Goal: Transaction & Acquisition: Purchase product/service

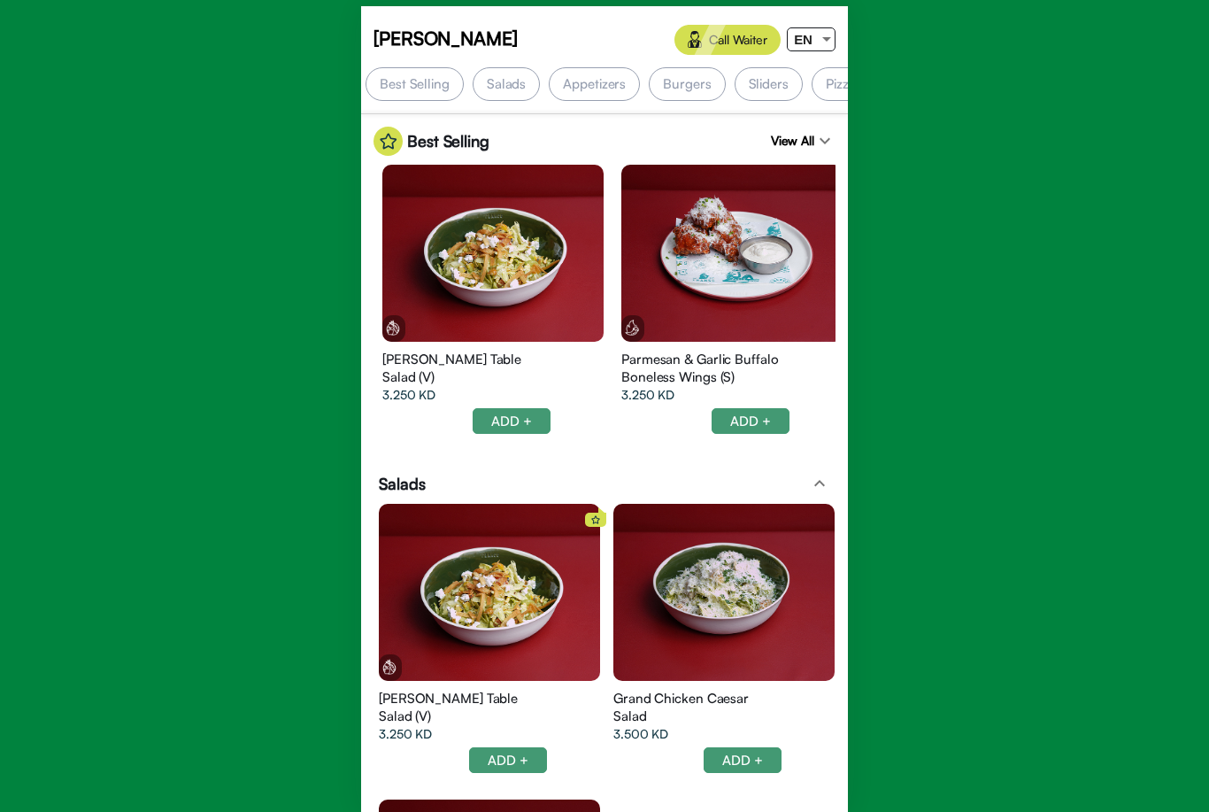
click at [500, 86] on div "Salads" at bounding box center [506, 84] width 67 height 34
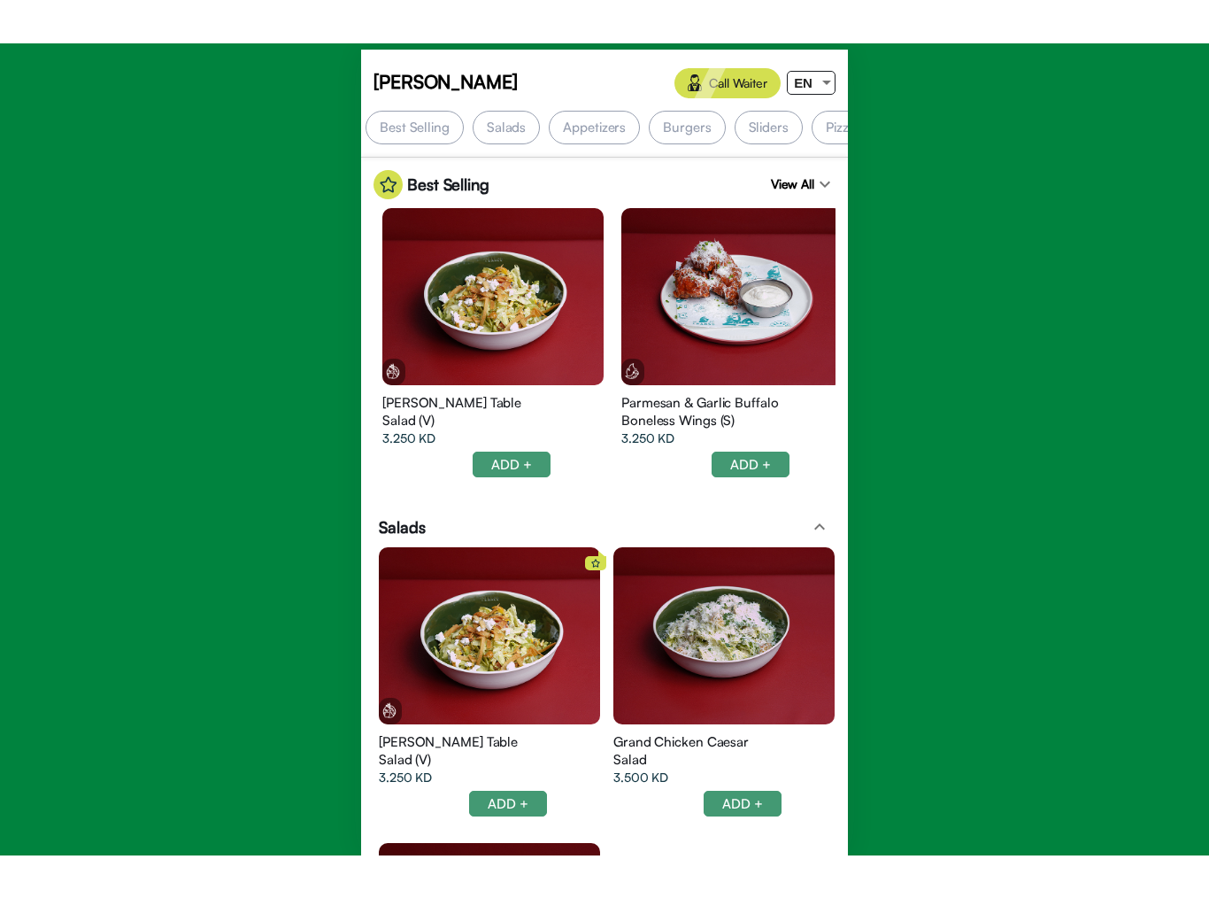
scroll to position [0, 105]
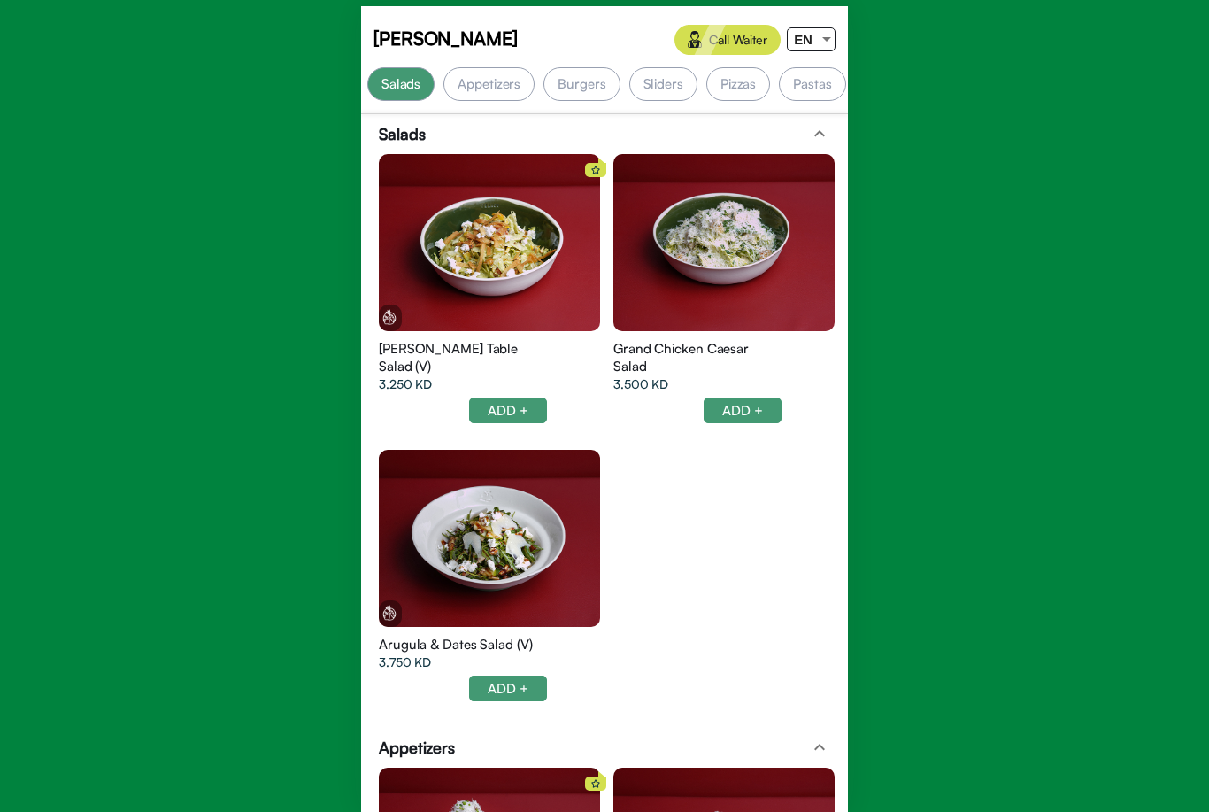
click at [520, 256] on div at bounding box center [489, 242] width 221 height 177
click at [467, 256] on div at bounding box center [489, 242] width 221 height 177
click at [729, 250] on div at bounding box center [723, 242] width 221 height 177
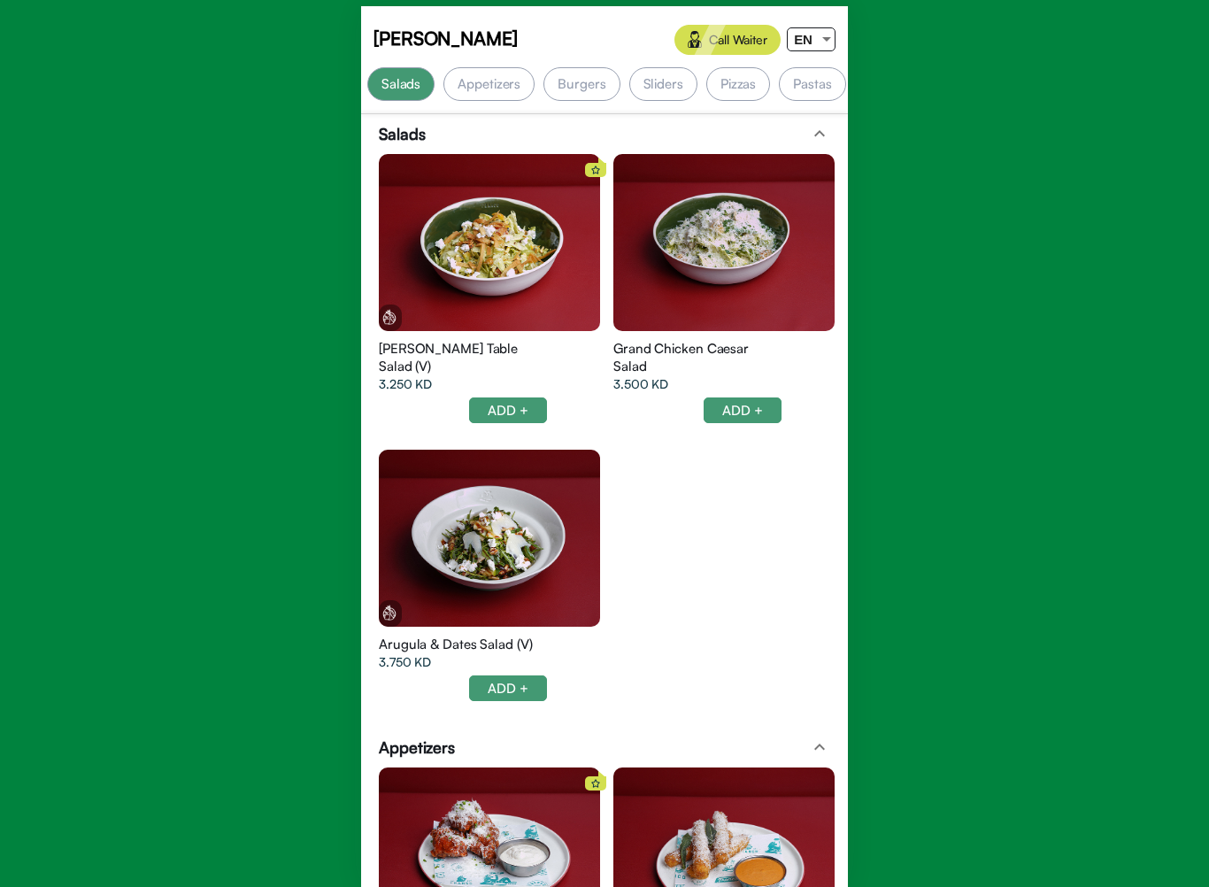
click at [459, 535] on div at bounding box center [489, 538] width 221 height 177
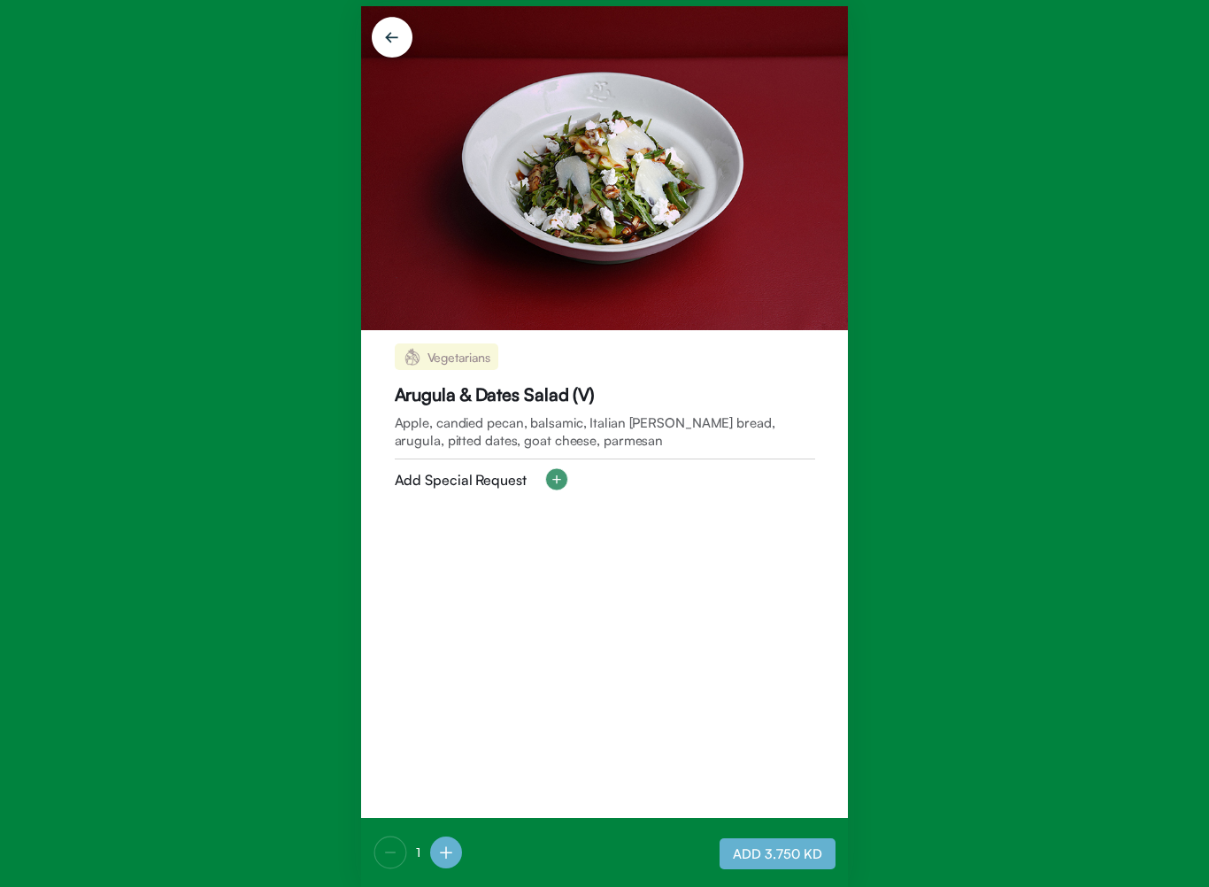
click at [640, 232] on img at bounding box center [604, 168] width 487 height 324
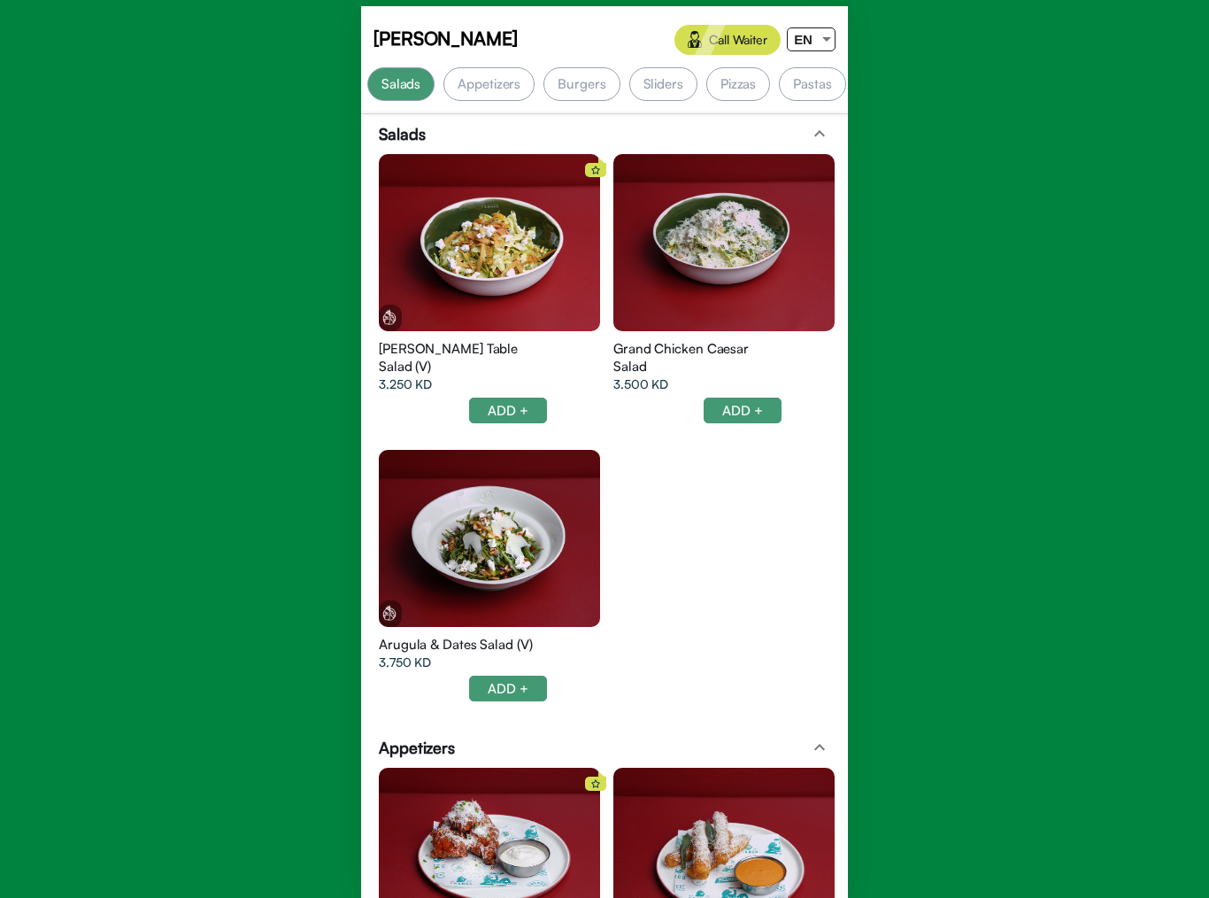
click at [501, 88] on div "Appetizers" at bounding box center [489, 84] width 91 height 34
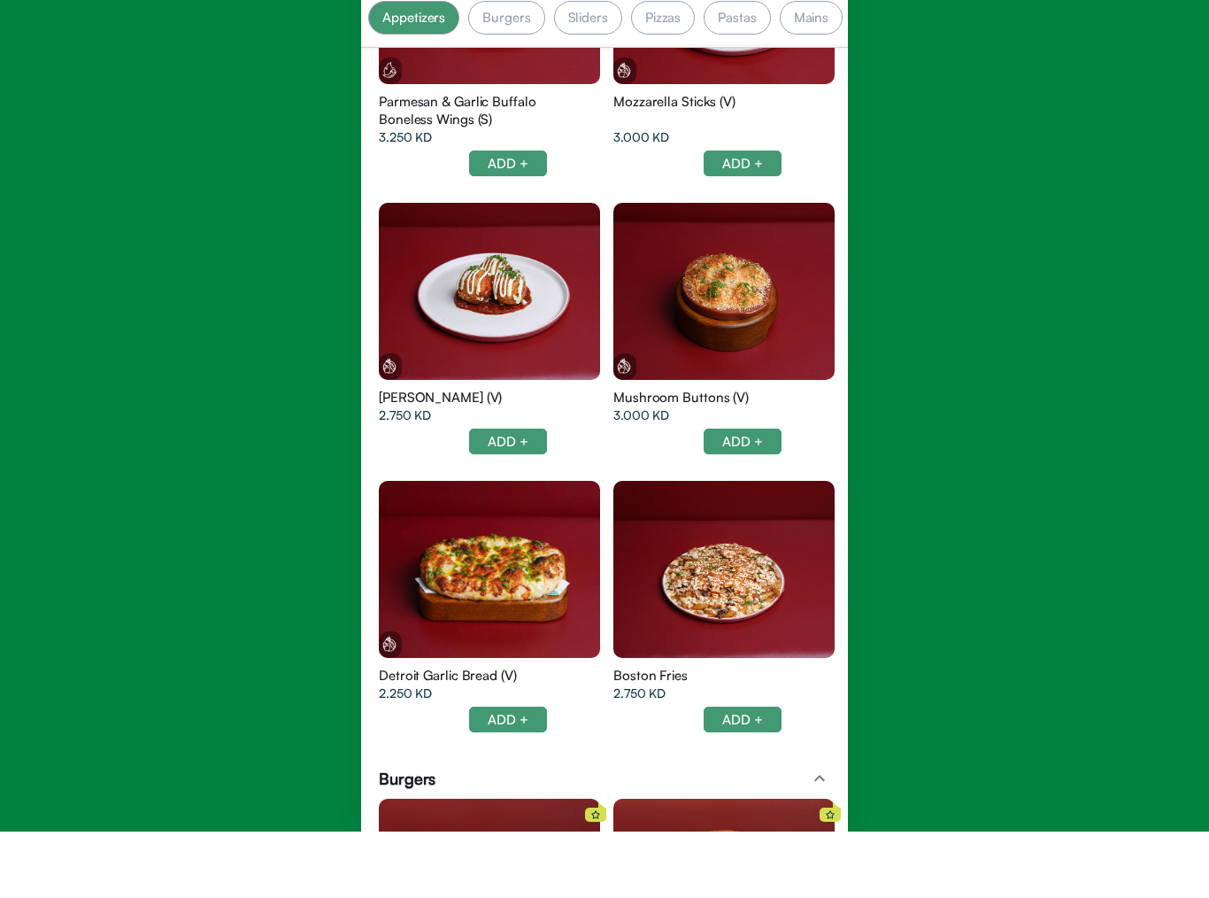
scroll to position [0, 181]
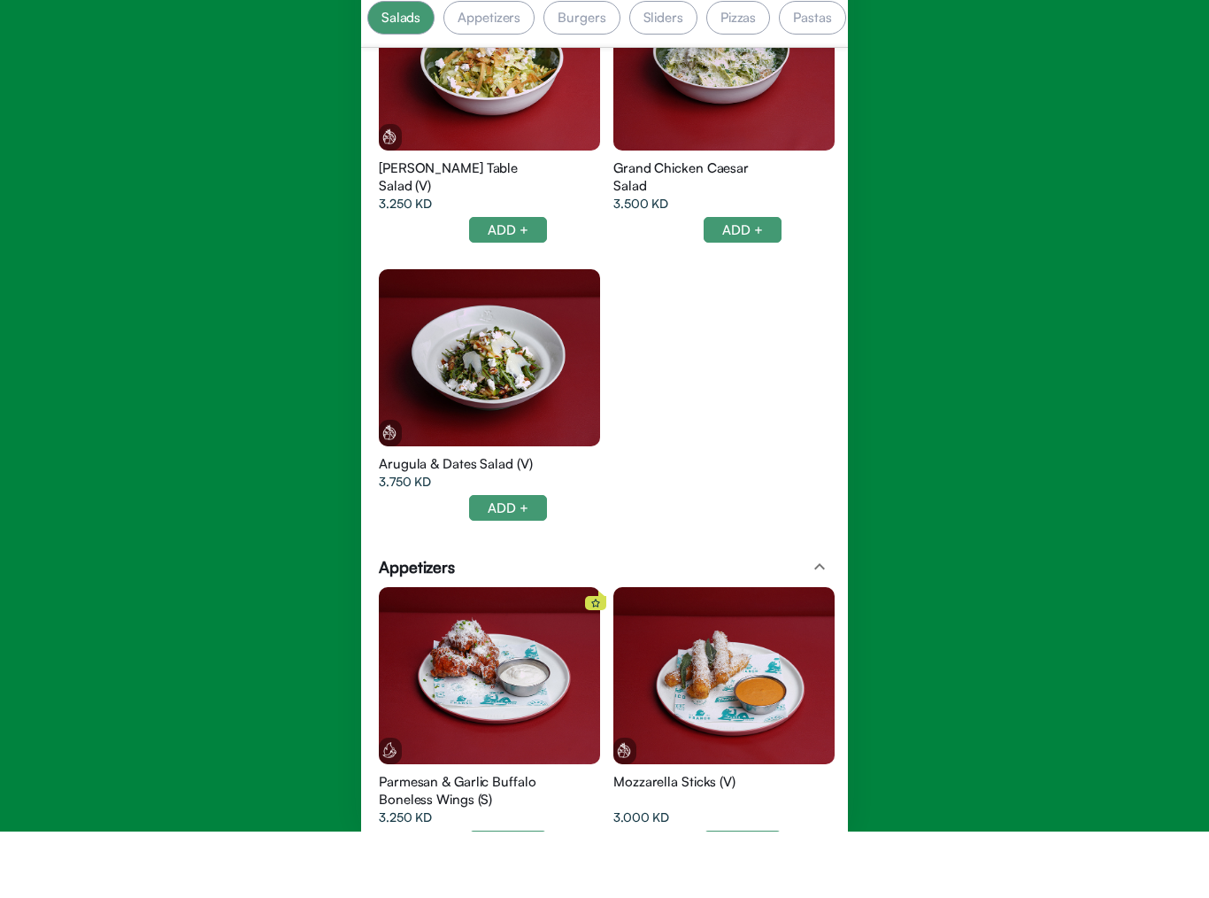
click at [592, 67] on div "Burgers" at bounding box center [582, 84] width 76 height 34
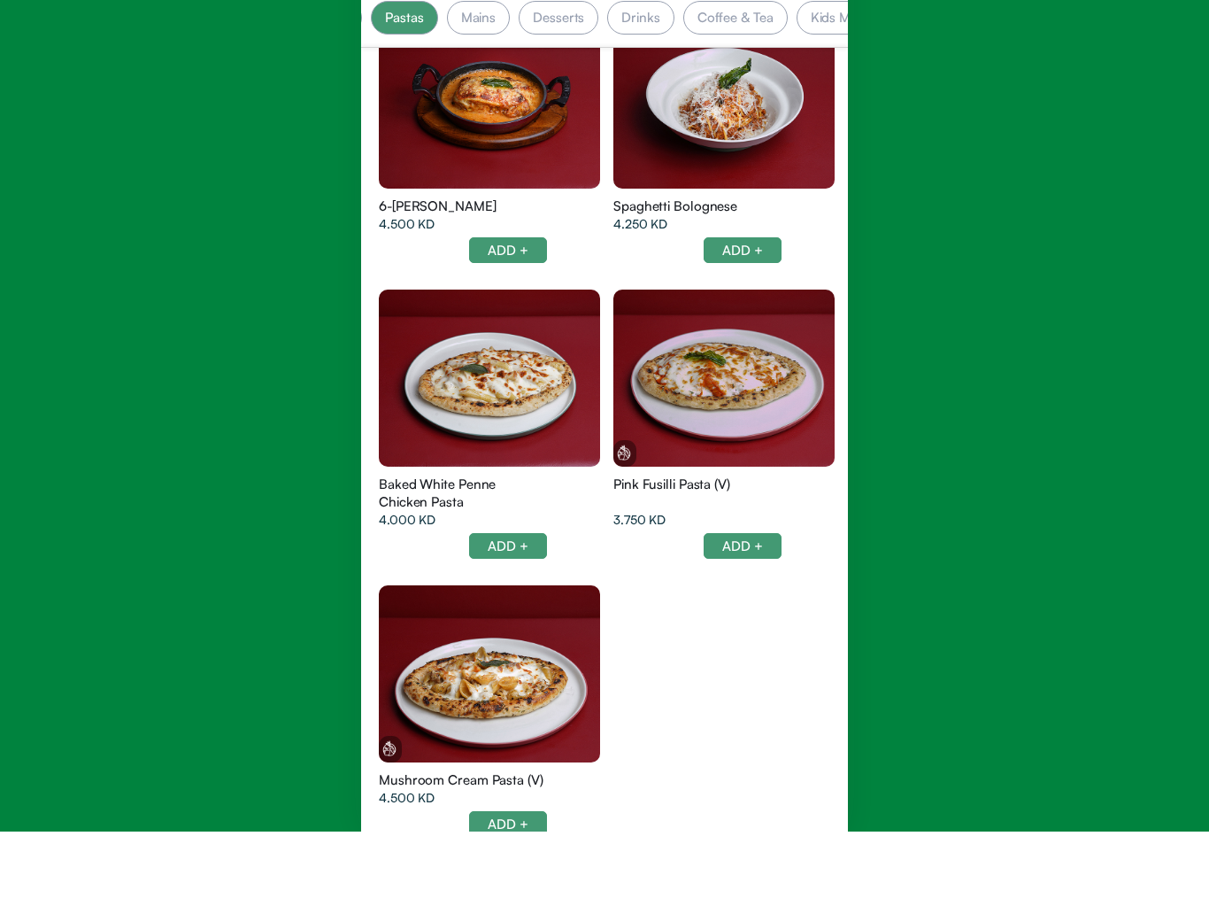
click at [544, 435] on div at bounding box center [489, 444] width 221 height 177
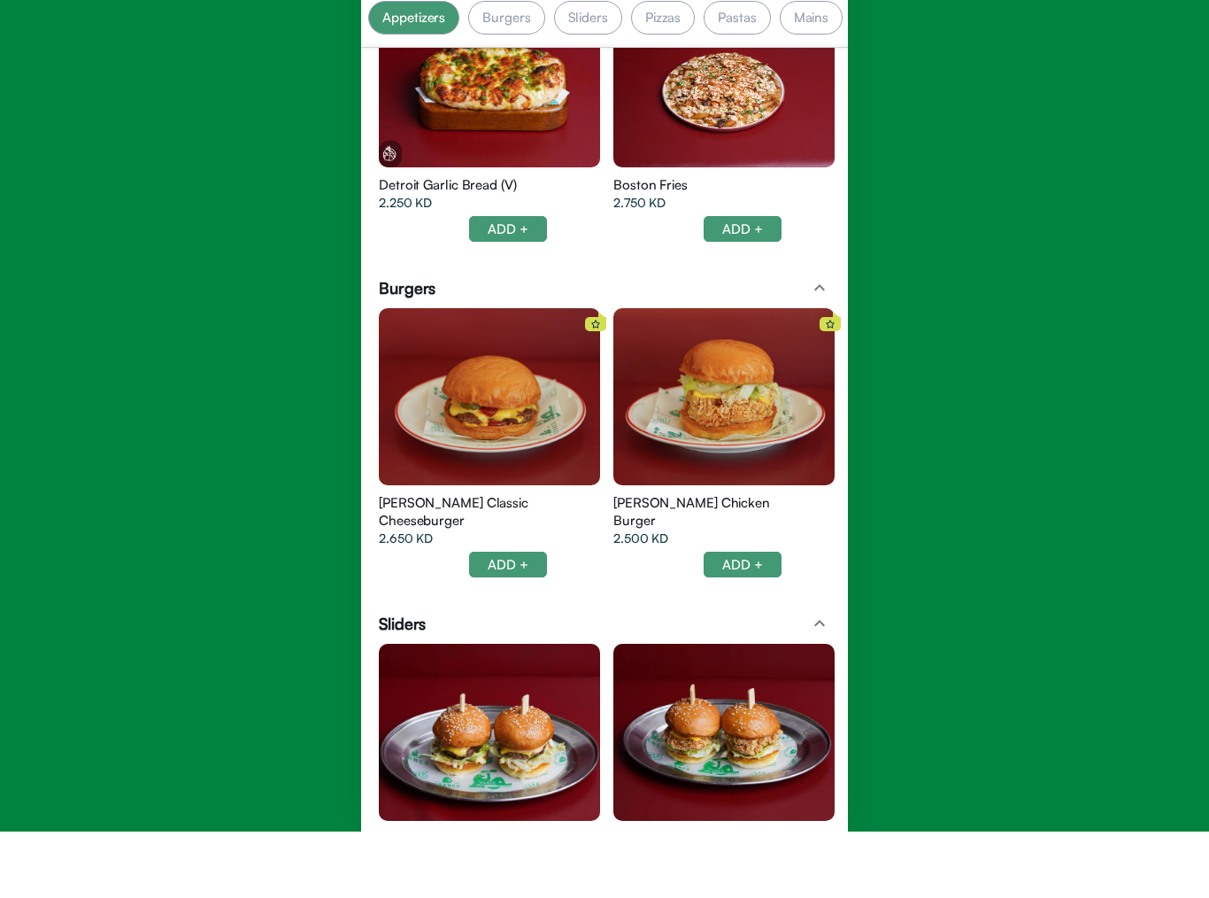
click at [539, 397] on div at bounding box center [489, 462] width 221 height 177
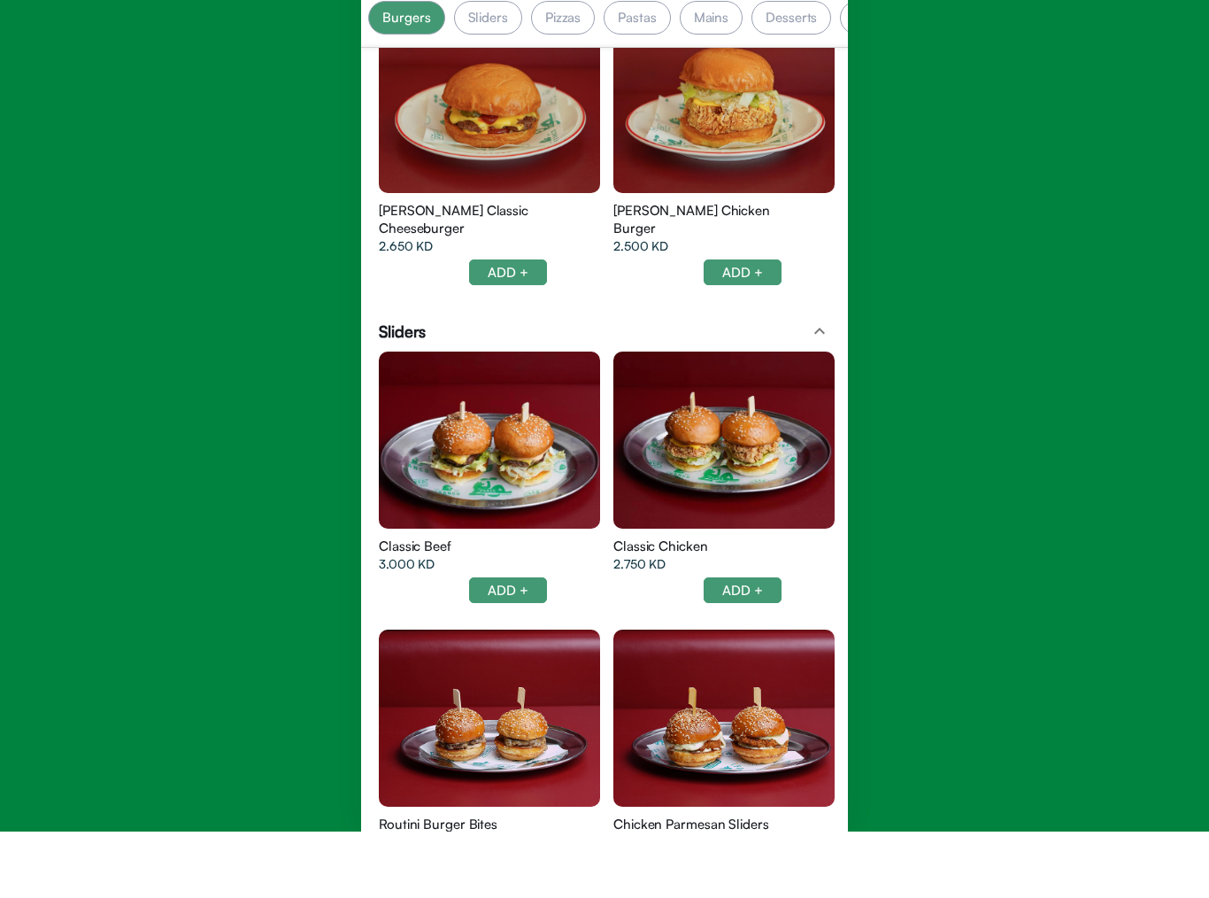
click at [439, 479] on div at bounding box center [489, 506] width 221 height 177
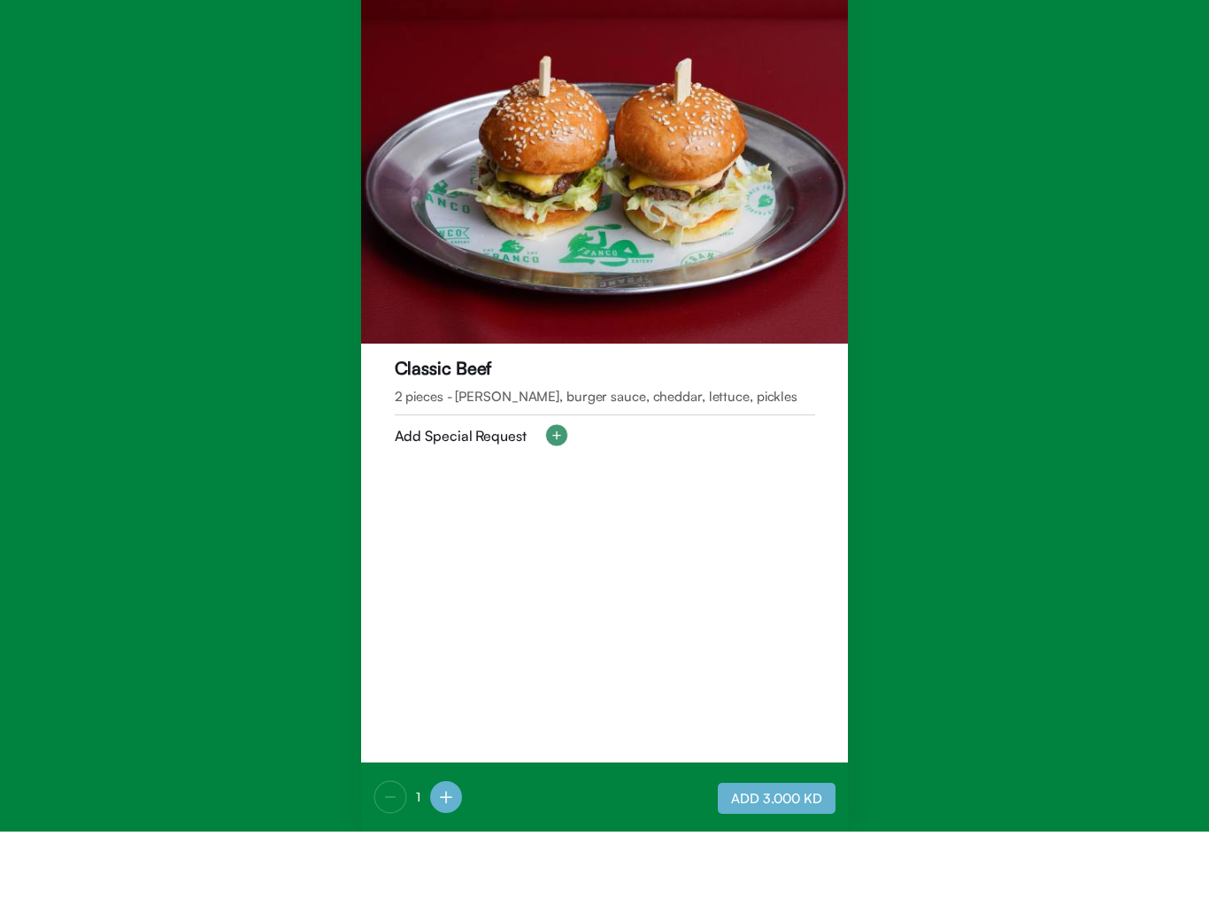
click at [721, 206] on img at bounding box center [604, 208] width 487 height 404
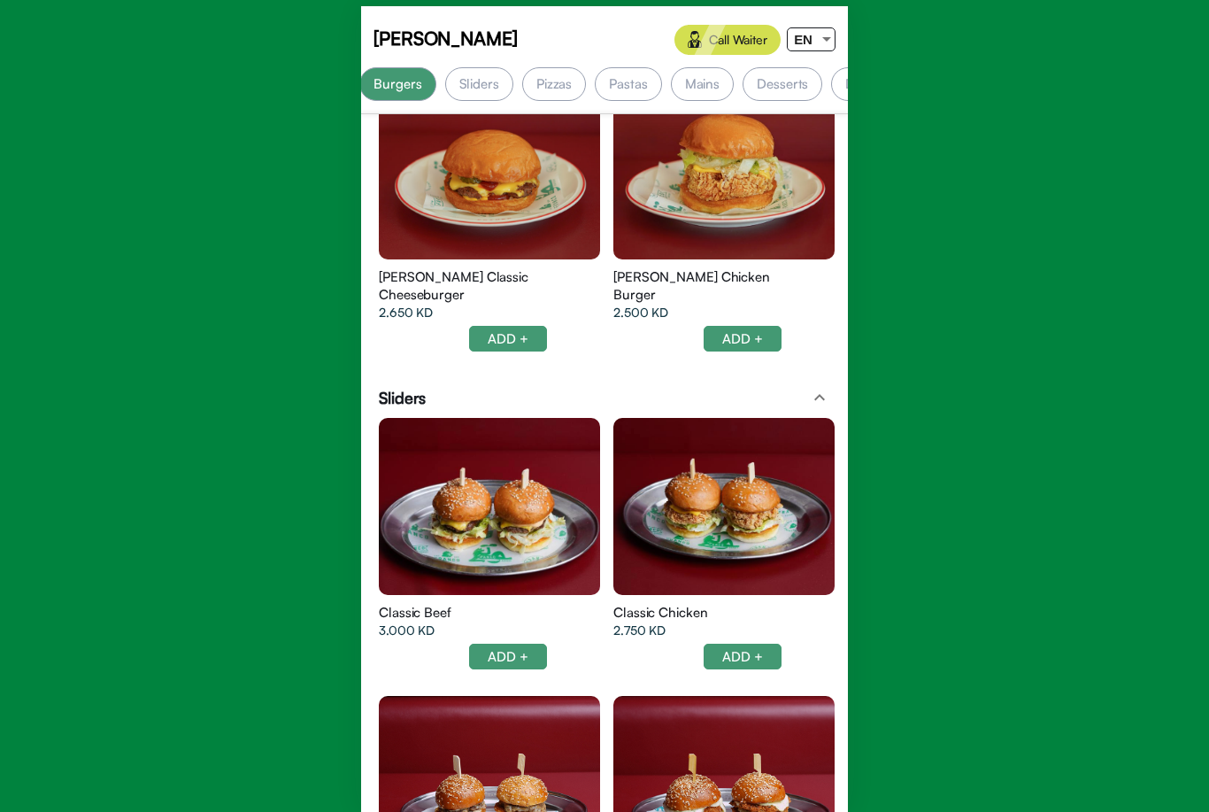
click at [635, 85] on div "Pastas" at bounding box center [628, 84] width 66 height 34
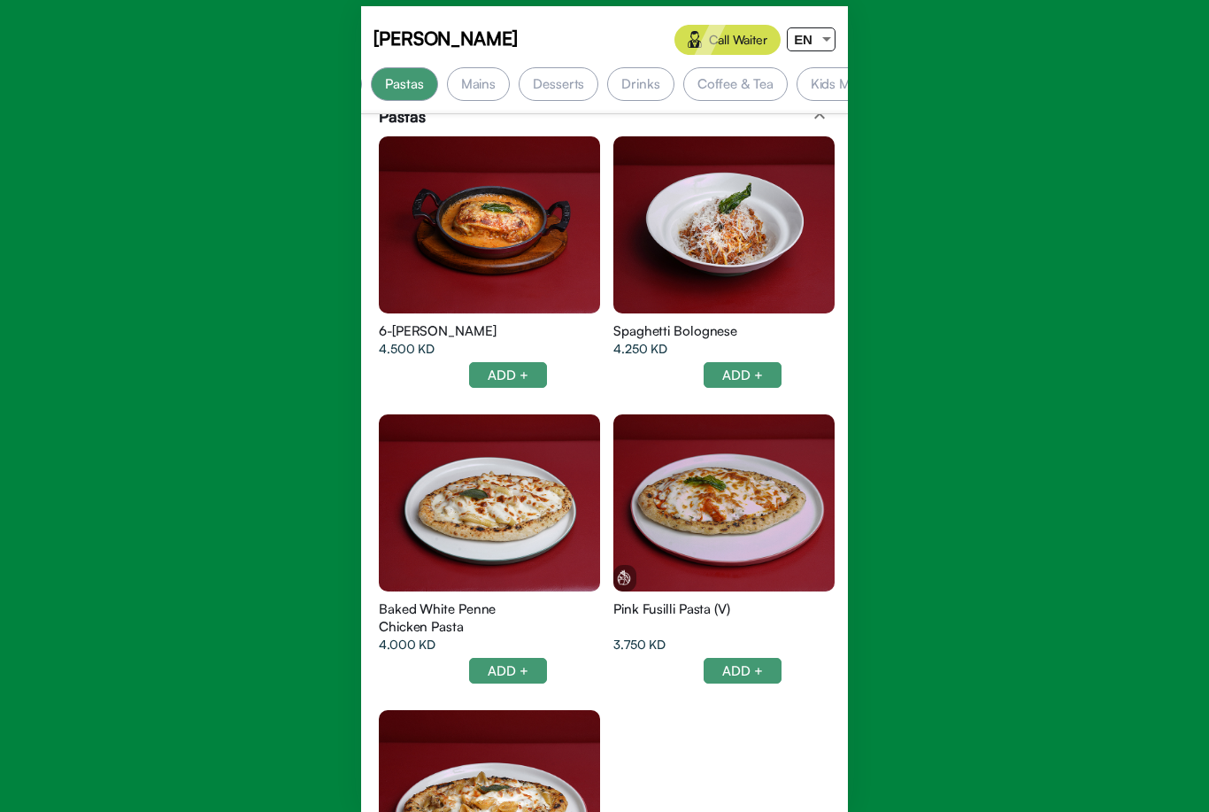
click at [488, 87] on div "Mains" at bounding box center [479, 84] width 64 height 34
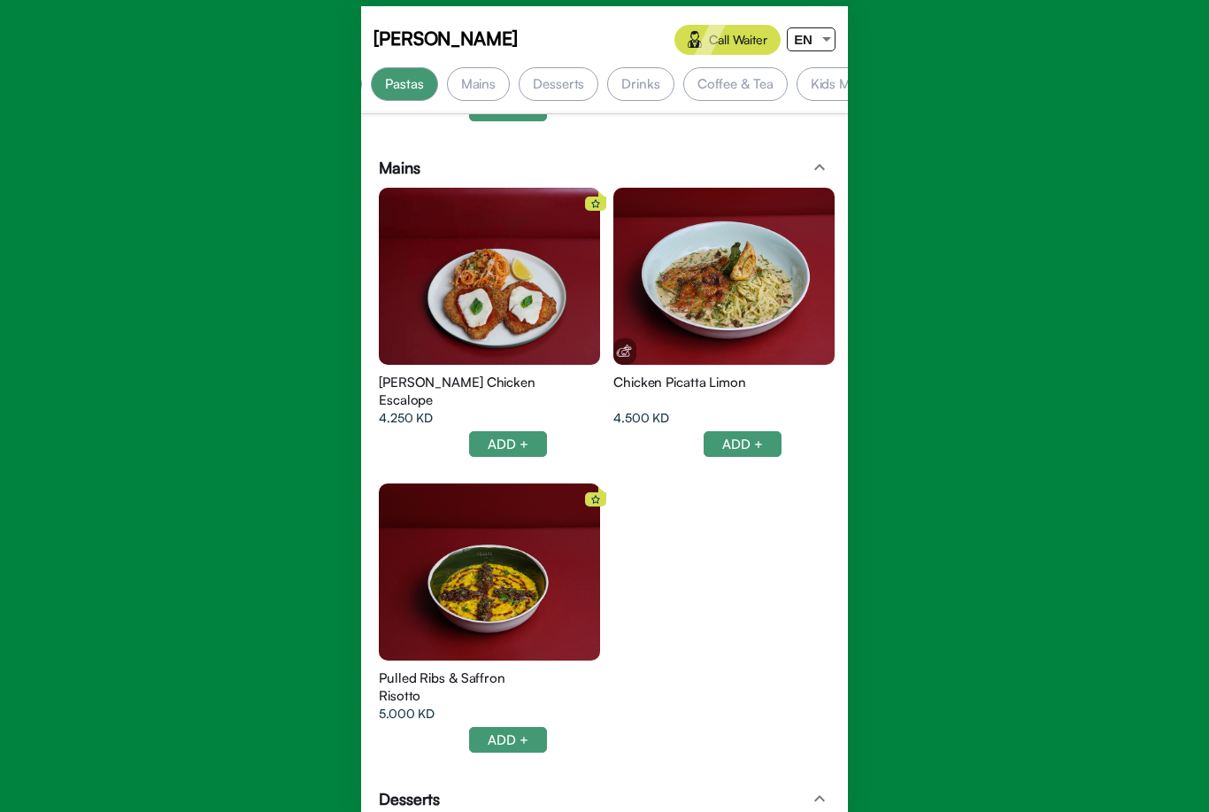
click at [791, 320] on div at bounding box center [723, 276] width 221 height 177
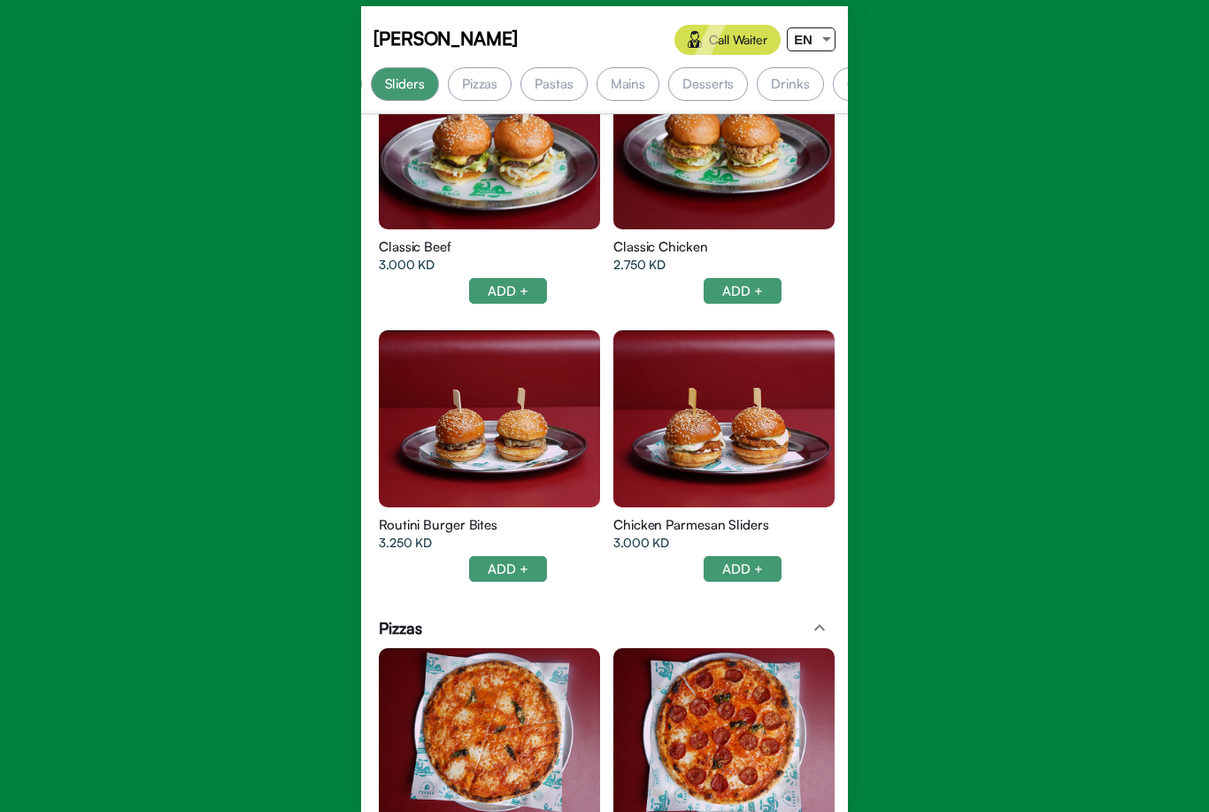
scroll to position [2290, 0]
